Goal: Transaction & Acquisition: Purchase product/service

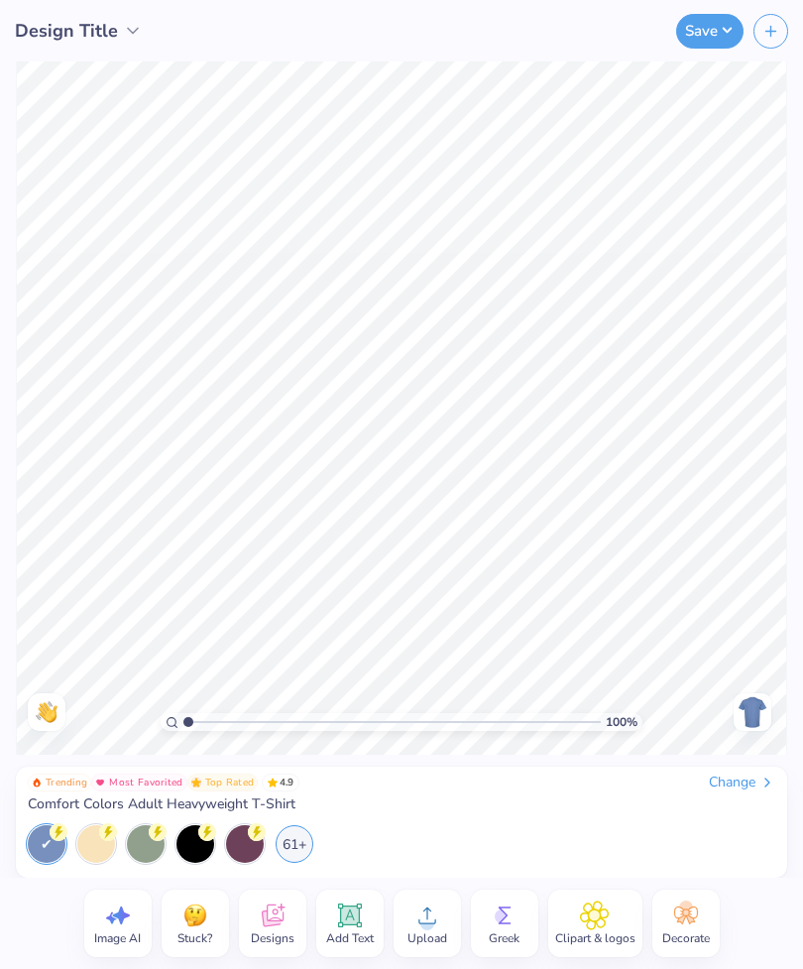
click at [122, 804] on span "Comfort Colors Adult Heavyweight T-Shirt" at bounding box center [162, 804] width 268 height 18
click at [722, 783] on div "Change" at bounding box center [742, 782] width 66 height 18
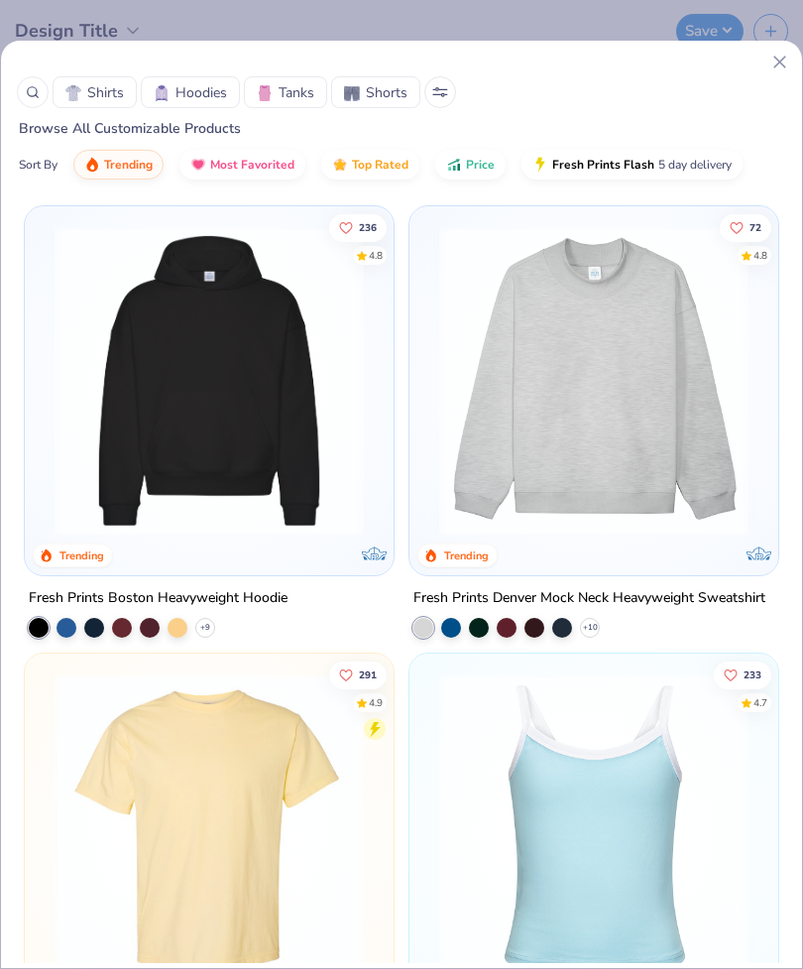
click at [166, 336] on img at bounding box center [209, 380] width 329 height 309
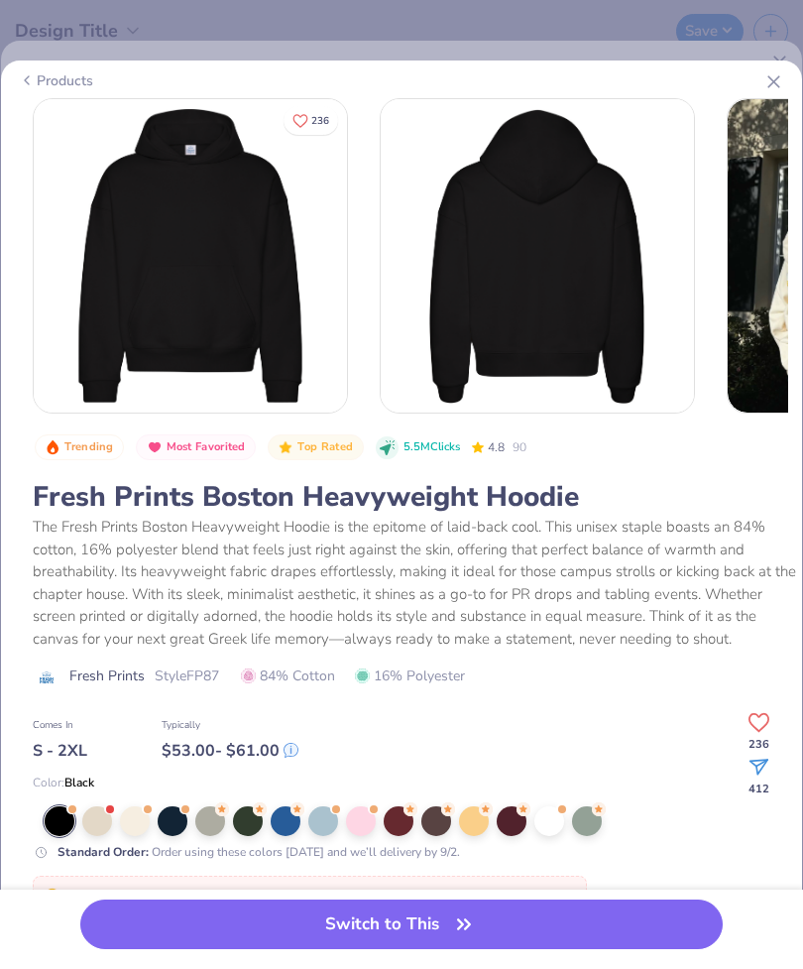
click at [419, 894] on div "Switch to This" at bounding box center [401, 928] width 803 height 79
click at [443, 920] on button "Switch to This" at bounding box center [401, 924] width 642 height 50
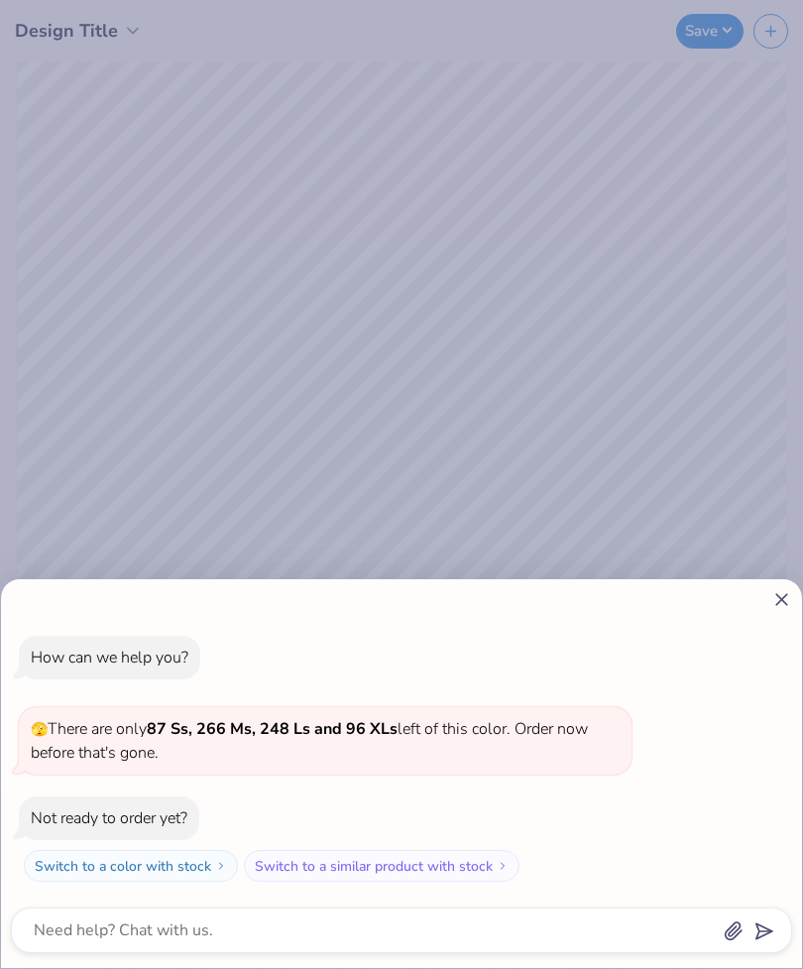
click at [766, 606] on div at bounding box center [401, 599] width 781 height 21
click at [777, 582] on div "How can we help you? 🫣 There are only 87 Ss, 266 Ms, 248 Ls and 96 XLs left of …" at bounding box center [401, 773] width 801 height 389
click at [769, 581] on div "How can we help you? 🫣 There are only 87 Ss, 266 Ms, 248 Ls and 96 XLs left of …" at bounding box center [401, 773] width 801 height 389
click at [771, 595] on icon at bounding box center [781, 599] width 21 height 21
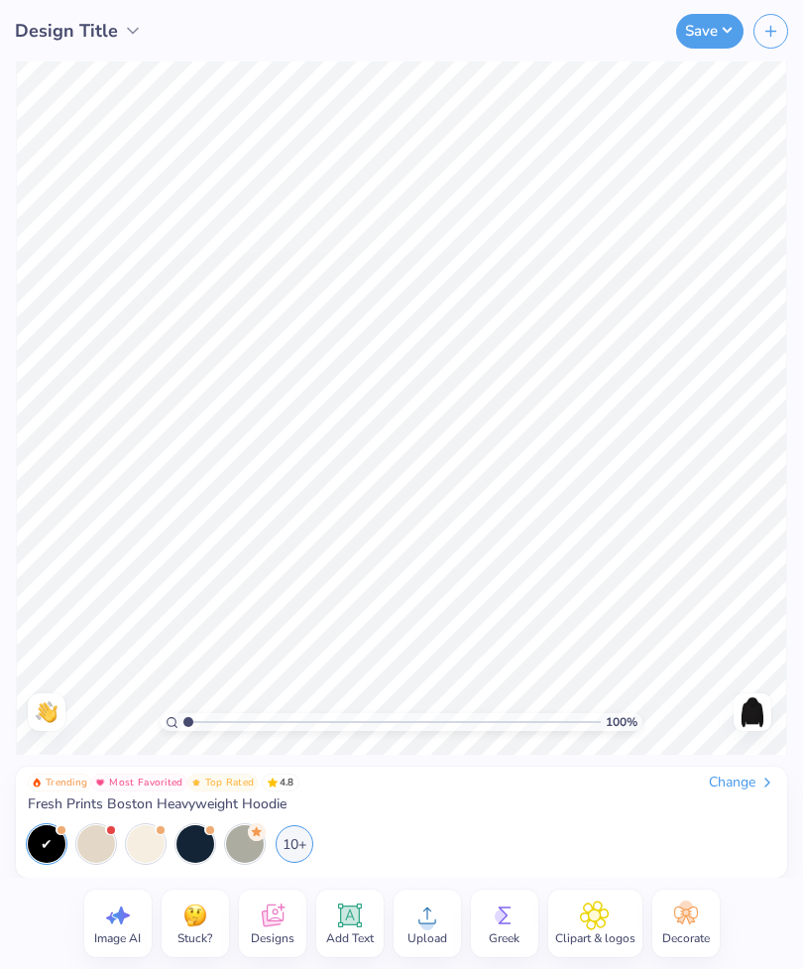
click at [287, 841] on div "10+" at bounding box center [295, 844] width 38 height 38
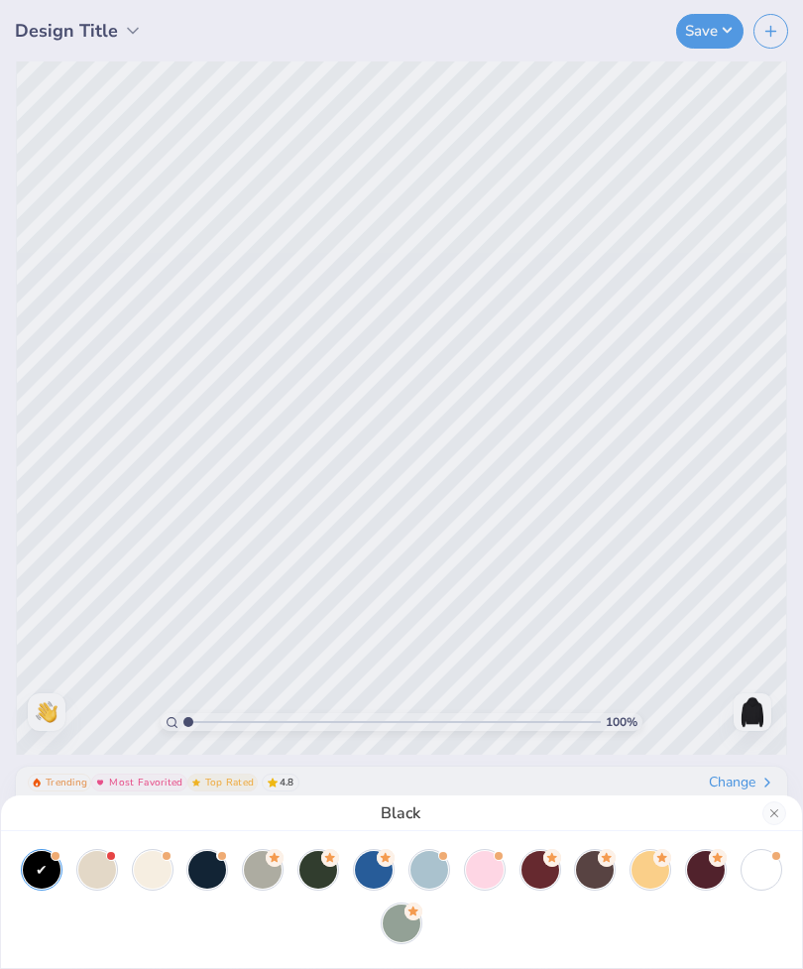
click at [284, 859] on circle at bounding box center [275, 858] width 18 height 18
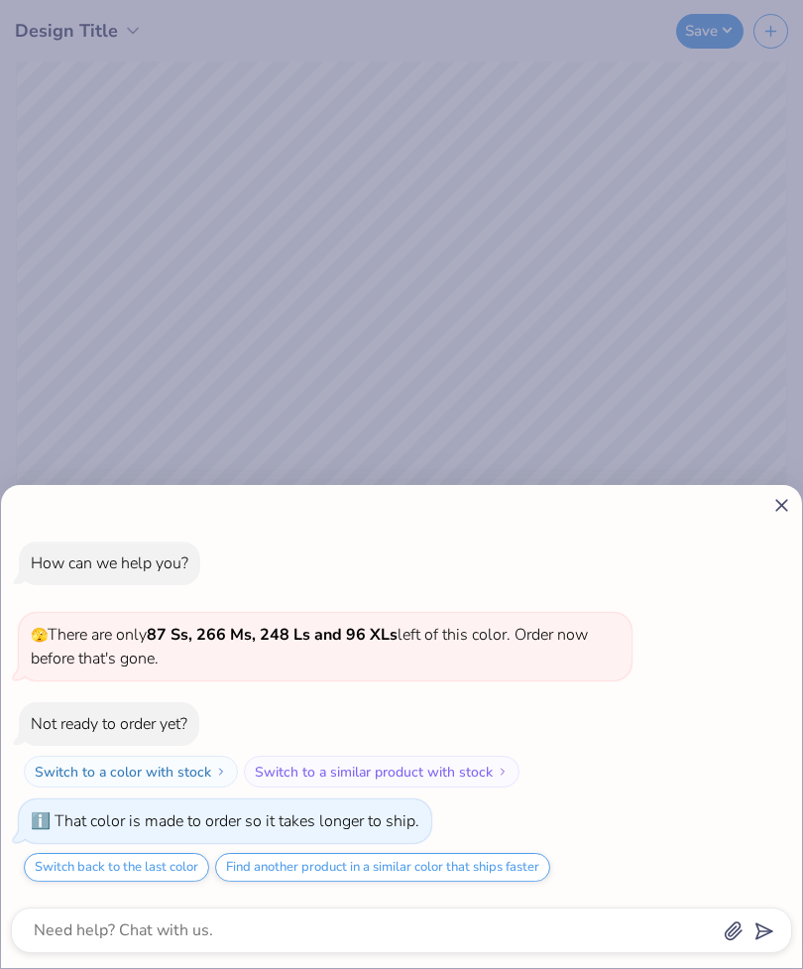
click at [774, 504] on icon at bounding box center [781, 505] width 21 height 21
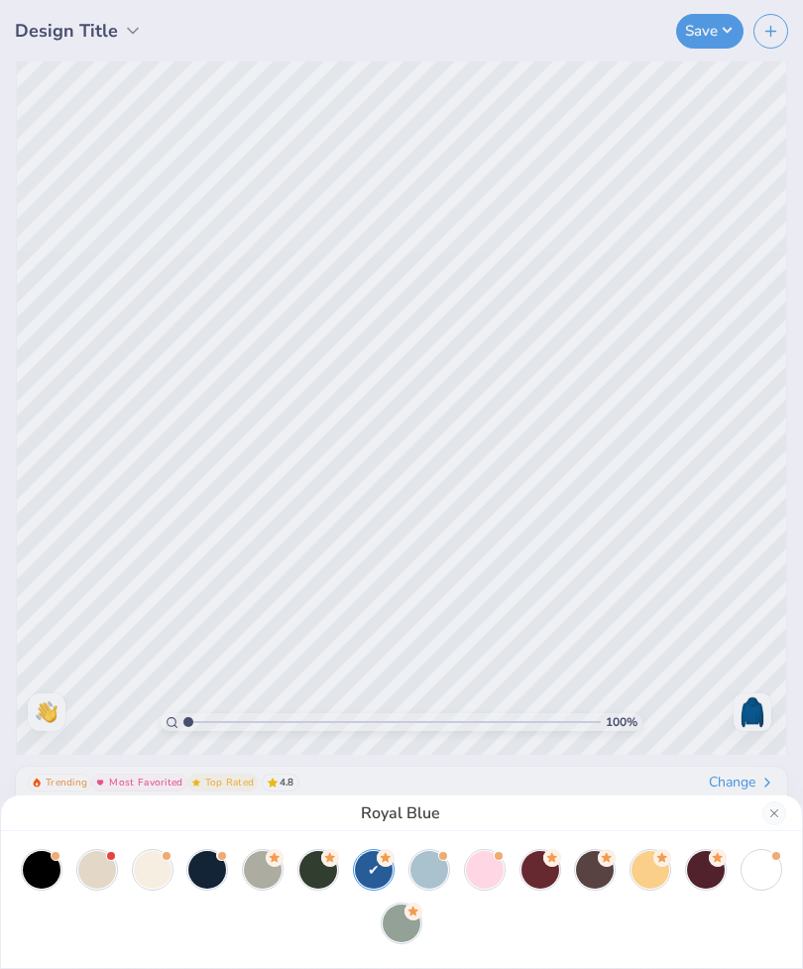
click at [747, 871] on div at bounding box center [762, 870] width 38 height 38
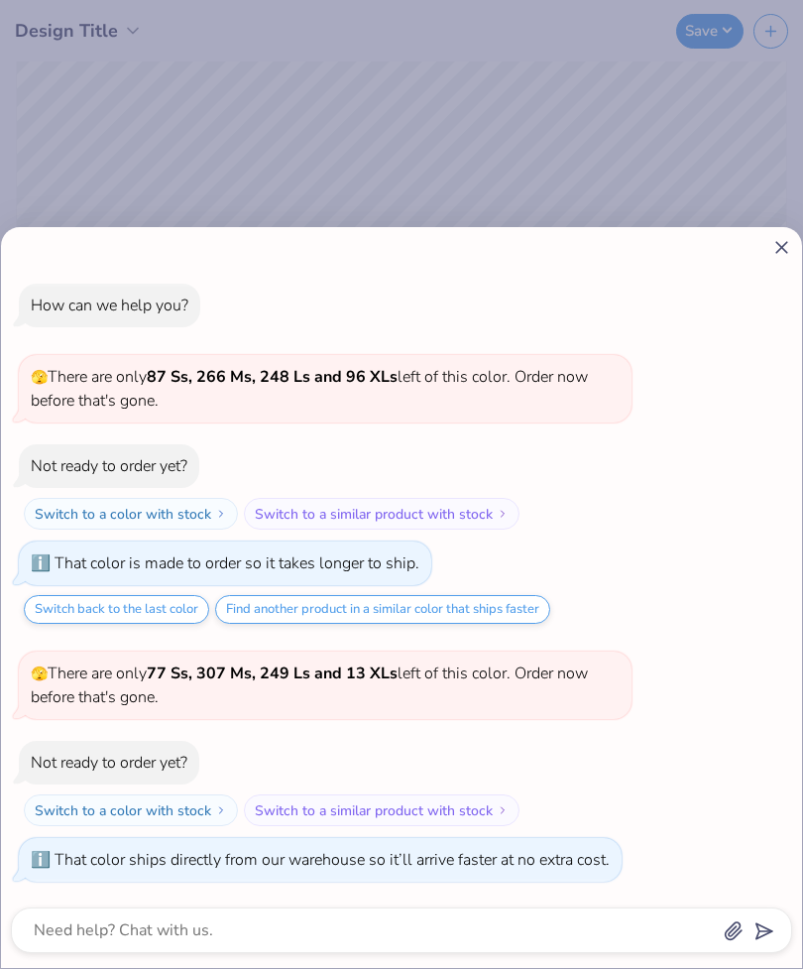
click at [773, 254] on icon at bounding box center [781, 247] width 21 height 21
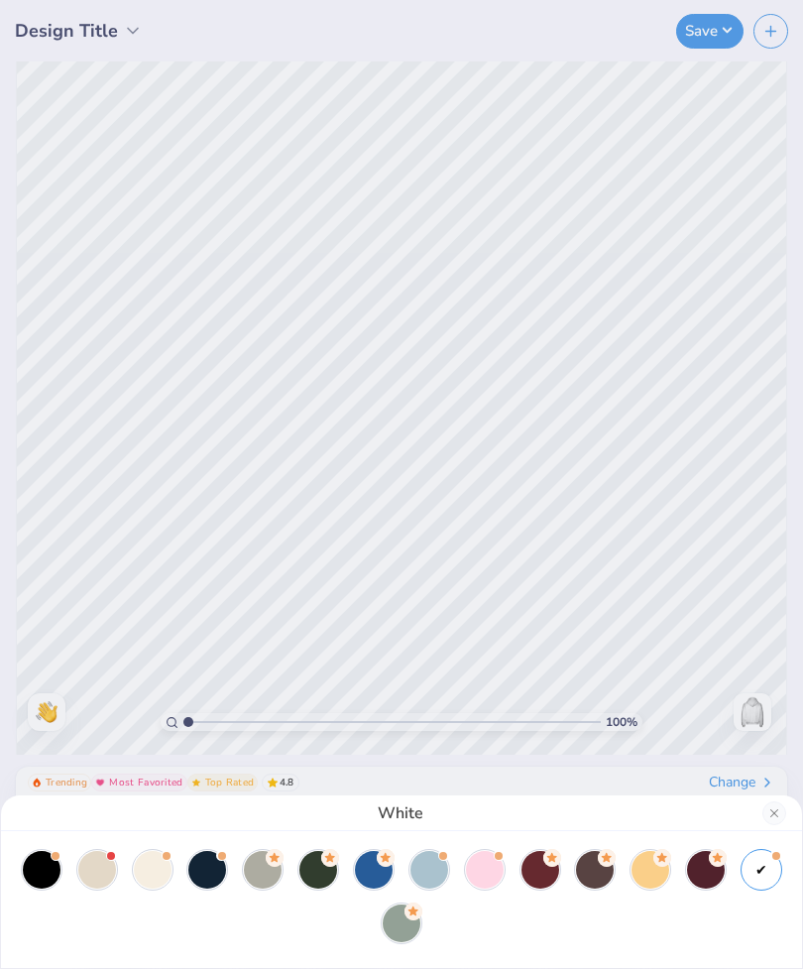
click at [208, 863] on div at bounding box center [207, 870] width 38 height 38
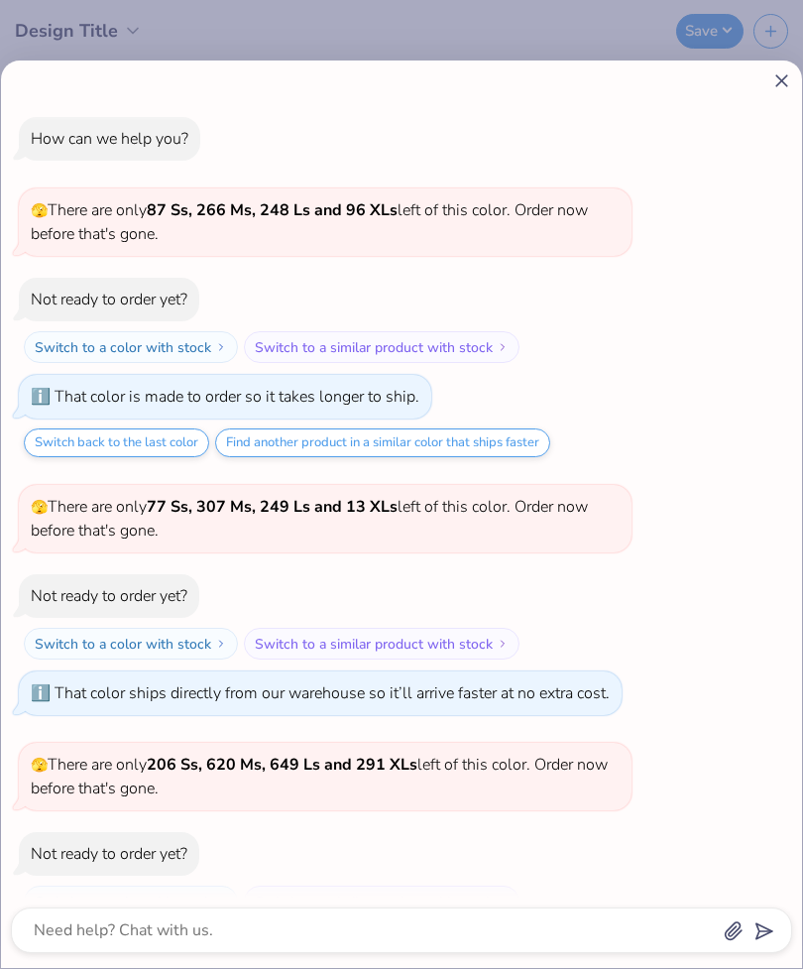
click at [782, 90] on icon at bounding box center [781, 80] width 21 height 21
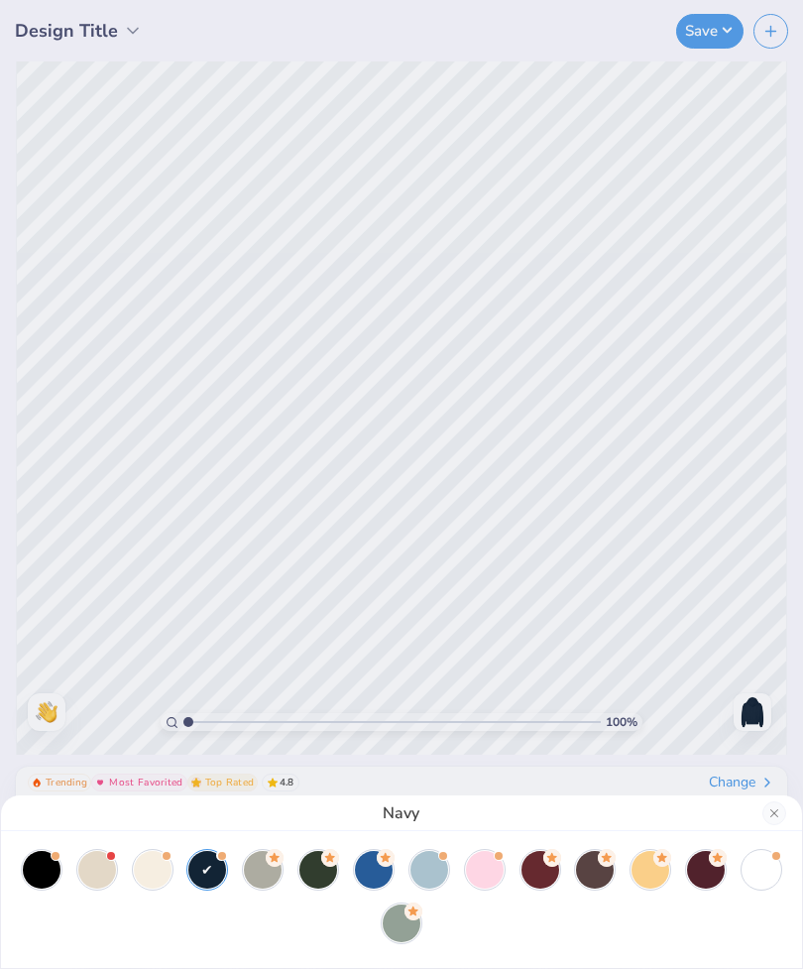
click at [774, 872] on div at bounding box center [762, 870] width 38 height 38
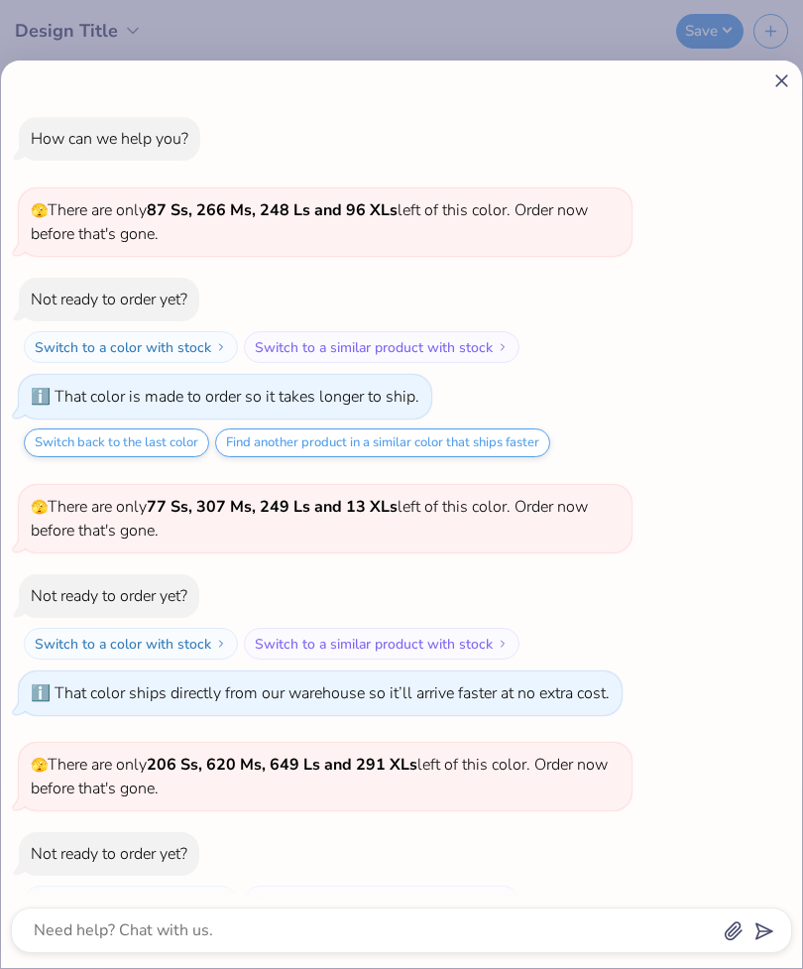
scroll to position [238, 0]
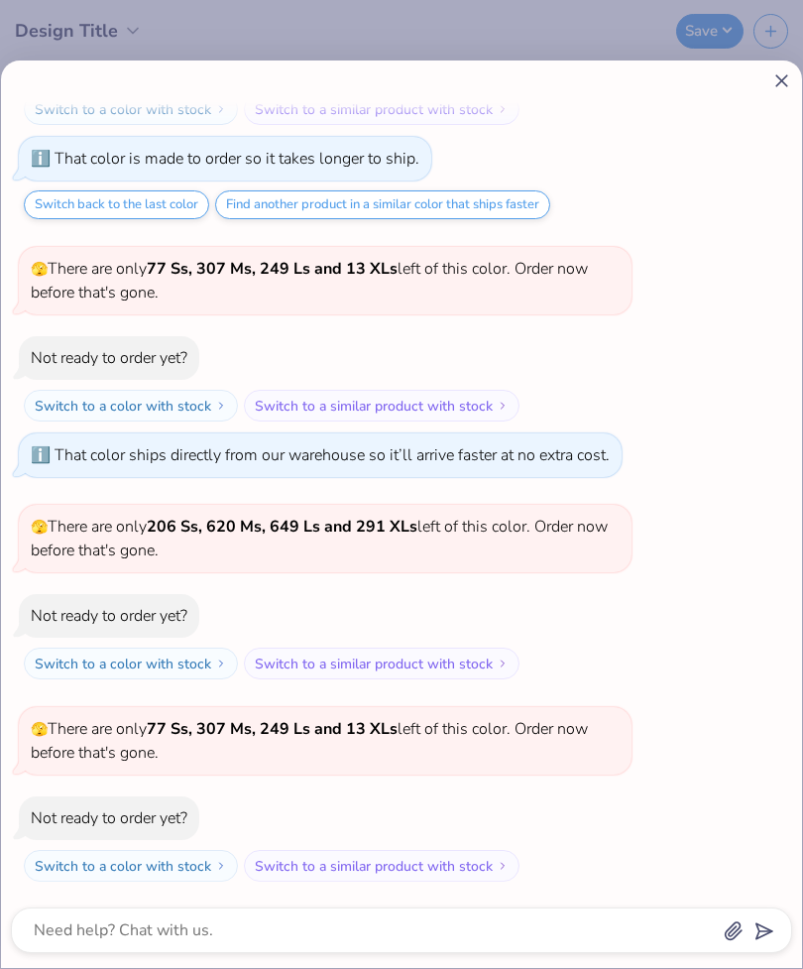
click at [767, 82] on div at bounding box center [401, 80] width 781 height 21
click at [785, 81] on icon at bounding box center [781, 80] width 21 height 21
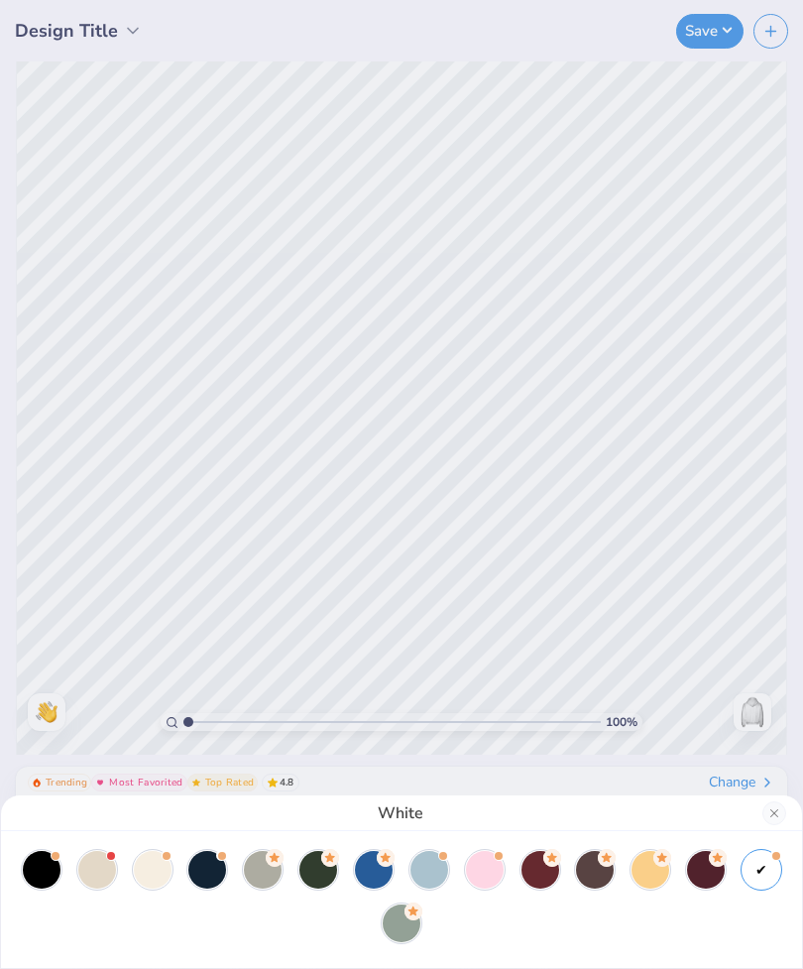
click at [40, 709] on div "White" at bounding box center [401, 484] width 803 height 969
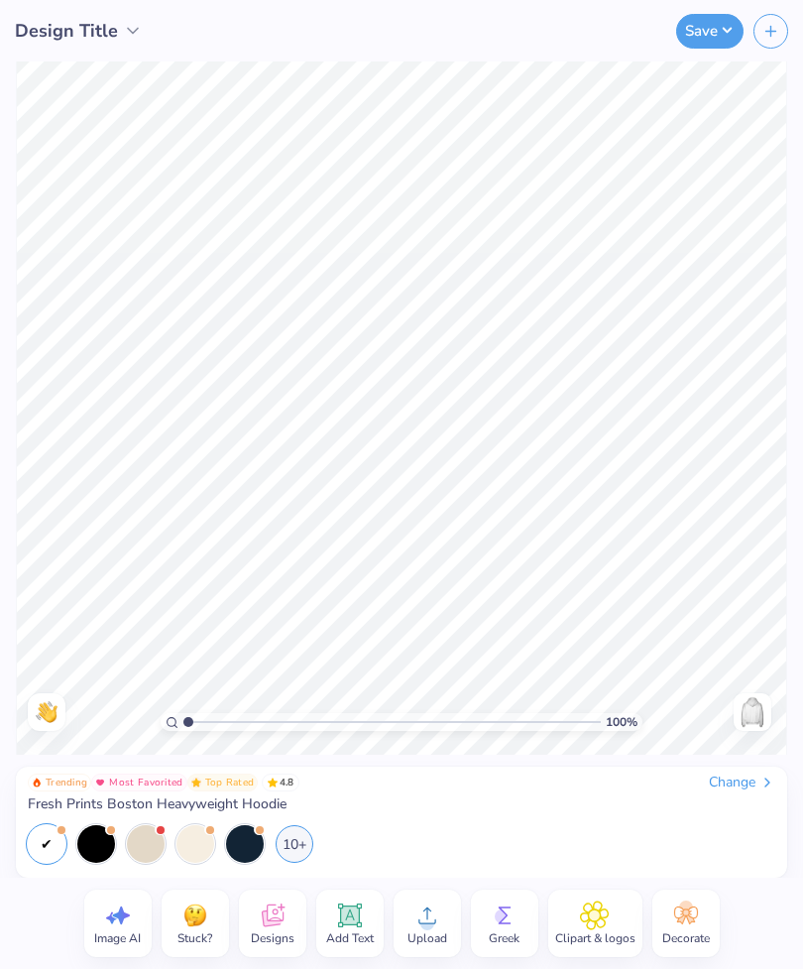
click at [45, 715] on img at bounding box center [47, 712] width 22 height 22
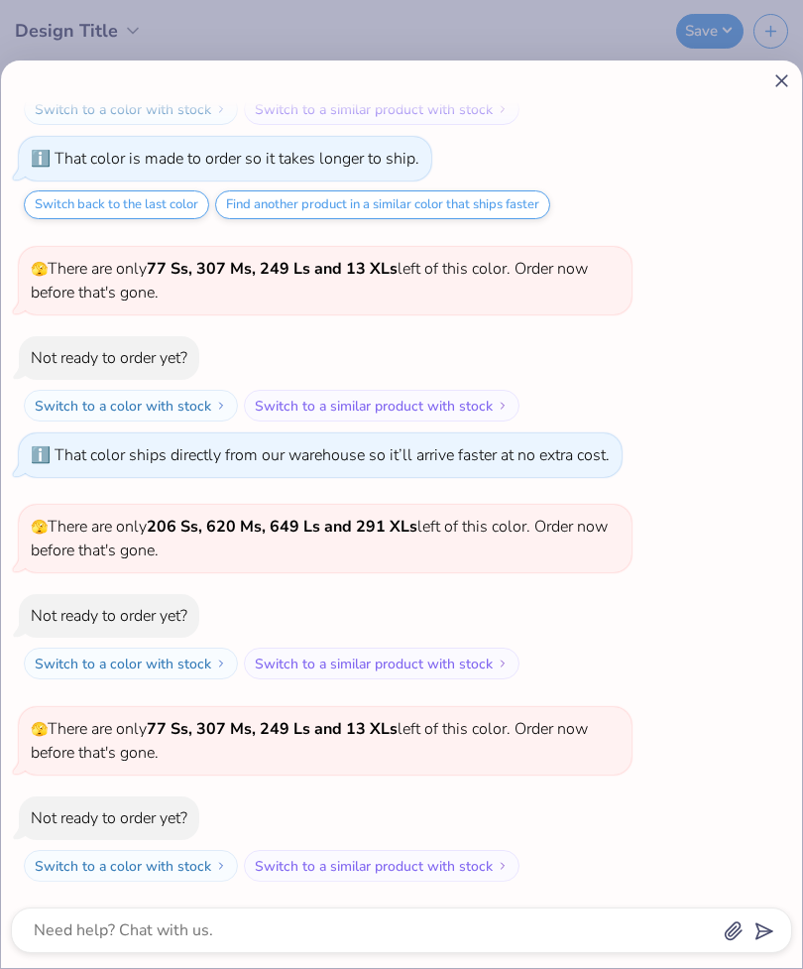
click at [758, 89] on div at bounding box center [401, 80] width 781 height 21
click at [789, 77] on icon at bounding box center [781, 80] width 21 height 21
type textarea "x"
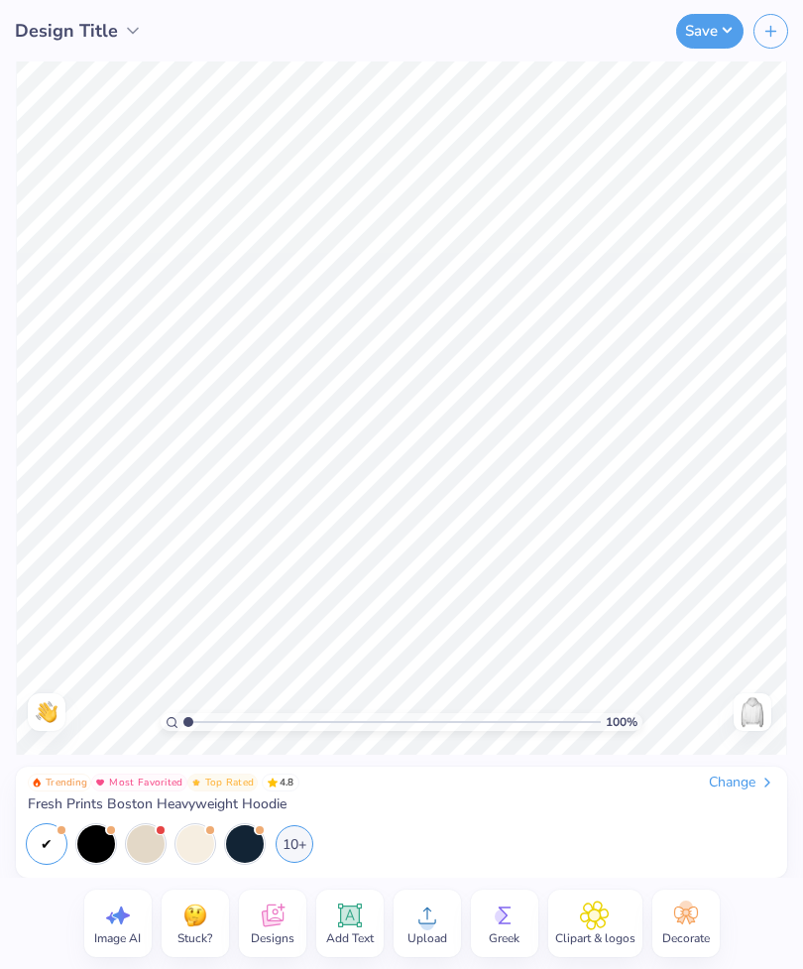
click at [755, 708] on img at bounding box center [753, 712] width 32 height 32
